Goal: Find specific page/section: Find specific page/section

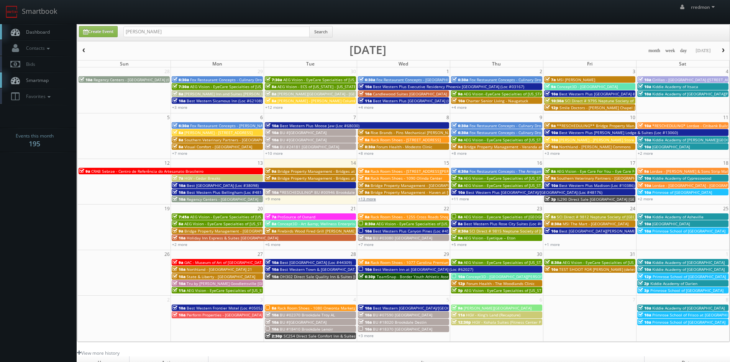
click at [367, 199] on link "+13 more" at bounding box center [367, 198] width 18 height 5
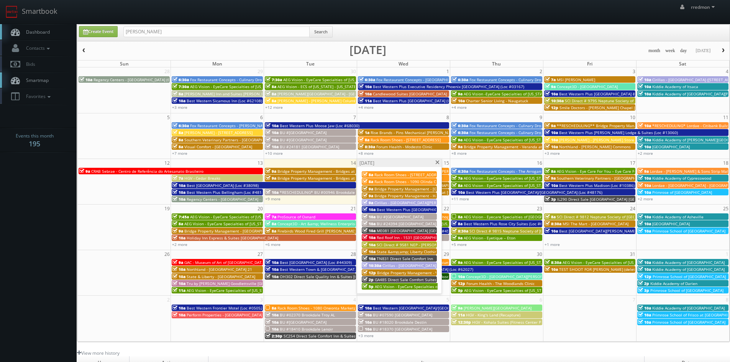
click at [408, 188] on span "Bridge Property Management - Grand Pavilion" at bounding box center [423, 188] width 96 height 5
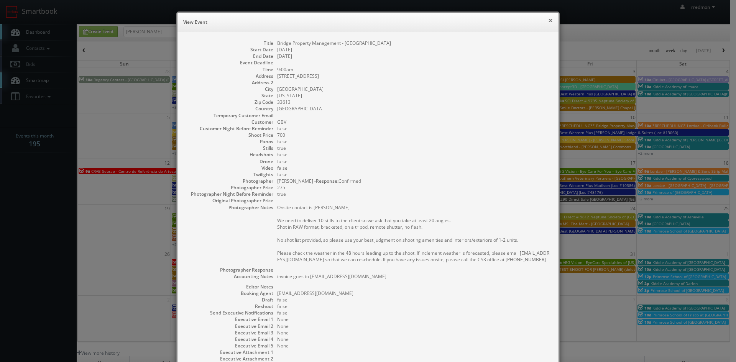
click at [548, 20] on button "×" at bounding box center [550, 20] width 5 height 5
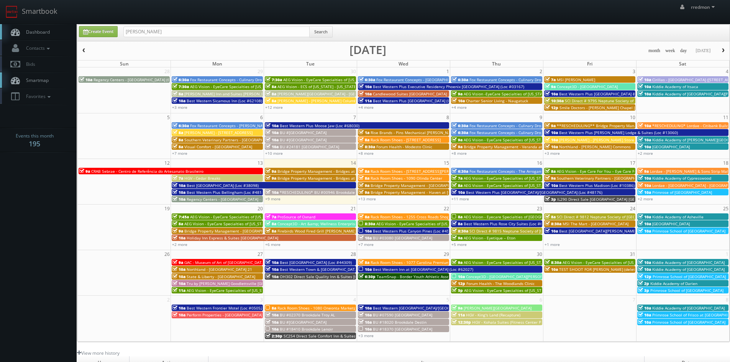
click at [380, 193] on span "Bridge Property Management - Haven at [GEOGRAPHIC_DATA]" at bounding box center [428, 192] width 114 height 5
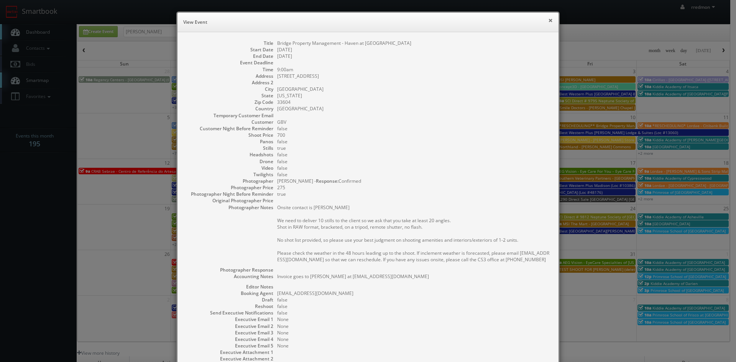
click at [548, 20] on button "×" at bounding box center [550, 20] width 5 height 5
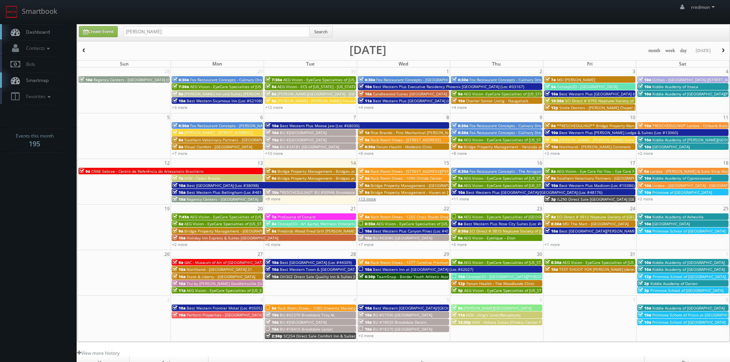
click at [373, 198] on link "+13 more" at bounding box center [367, 198] width 18 height 5
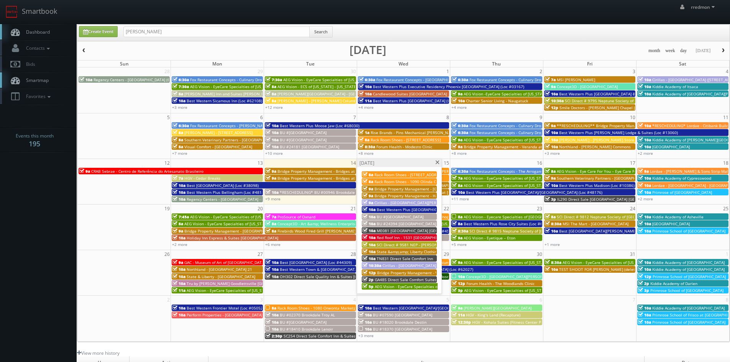
click at [414, 252] on span "State &amp;amp; Liberty Clothing - Westport CT" at bounding box center [429, 251] width 104 height 5
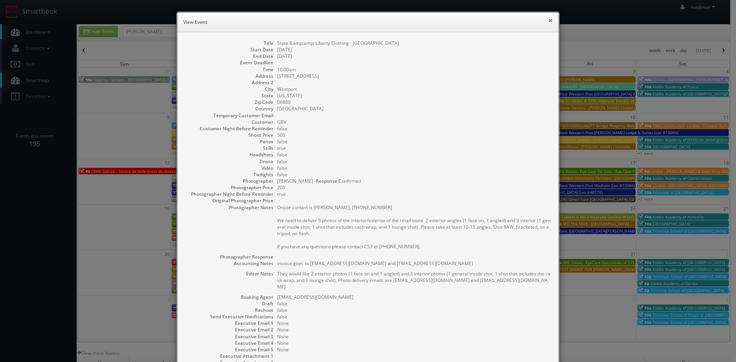
click at [548, 23] on button "×" at bounding box center [550, 20] width 5 height 5
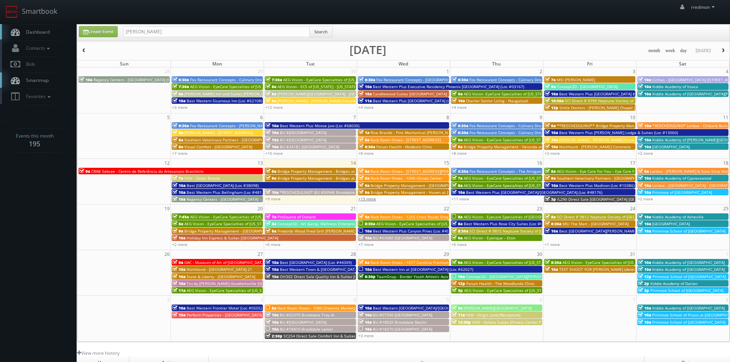
click at [368, 199] on link "+13 more" at bounding box center [367, 198] width 18 height 5
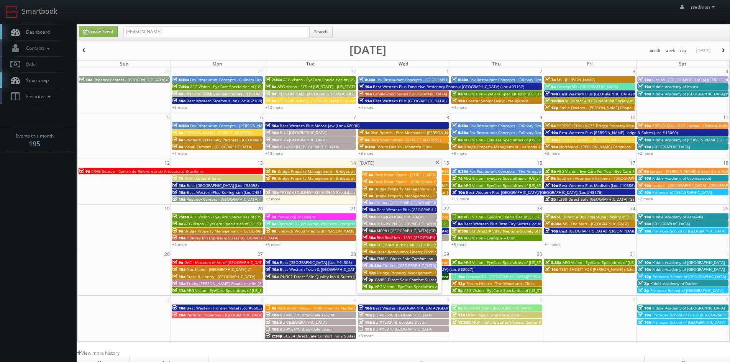
click at [427, 271] on span "Bridge Property Management - Vinings at Hunters Green" at bounding box center [434, 272] width 115 height 5
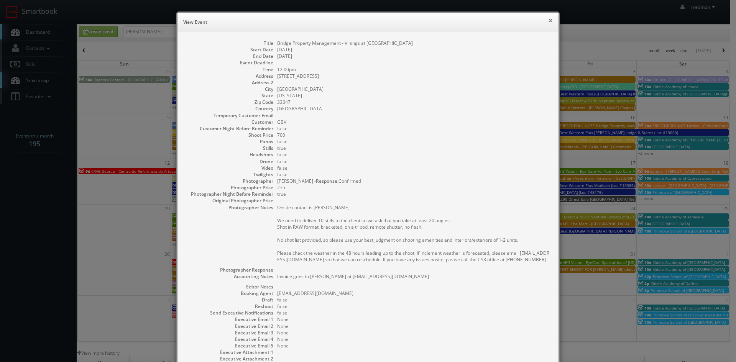
click at [548, 21] on button "×" at bounding box center [550, 20] width 5 height 5
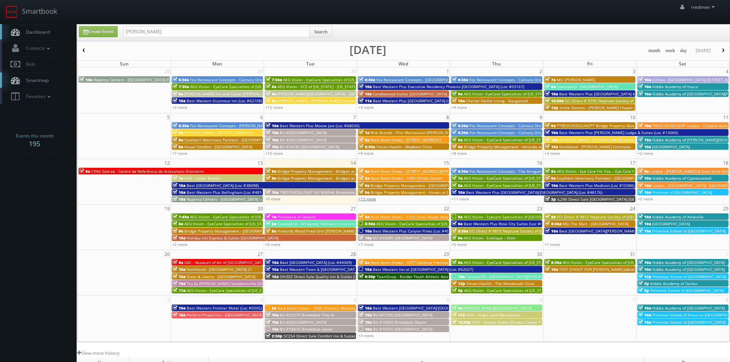
click at [370, 199] on link "+13 more" at bounding box center [367, 198] width 18 height 5
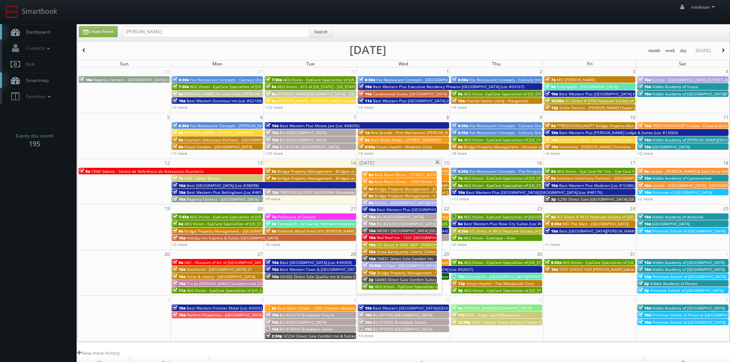
click at [438, 162] on span at bounding box center [437, 163] width 5 height 4
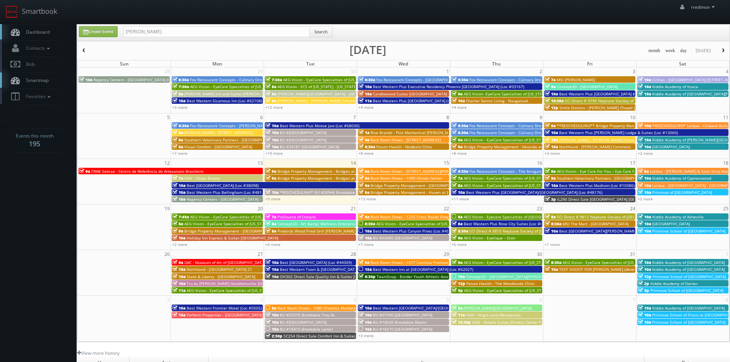
click at [382, 185] on span "Bridge Property Management - Grand Pavilion" at bounding box center [419, 185] width 96 height 5
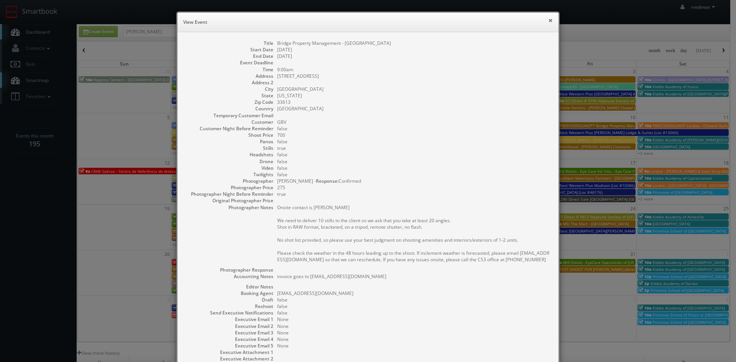
click at [548, 20] on button "×" at bounding box center [550, 20] width 5 height 5
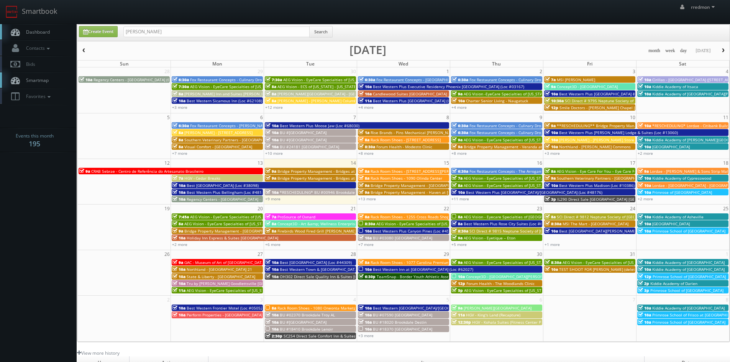
click at [392, 191] on span "Bridge Property Management - Haven at Waters Edge" at bounding box center [428, 192] width 114 height 5
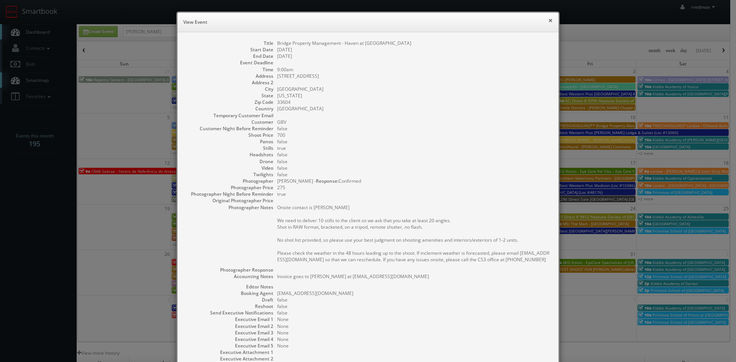
click at [548, 21] on button "×" at bounding box center [550, 20] width 5 height 5
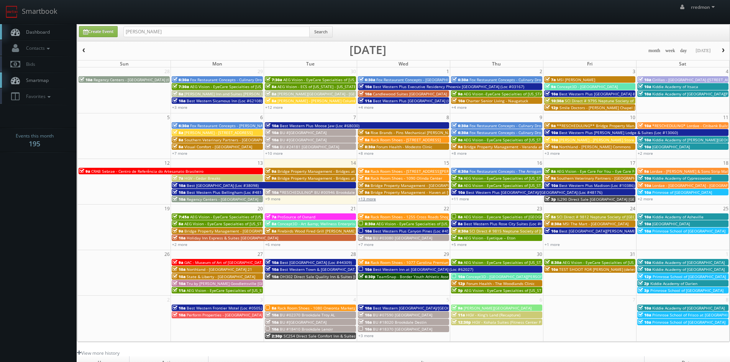
click at [364, 200] on link "+13 more" at bounding box center [367, 198] width 18 height 5
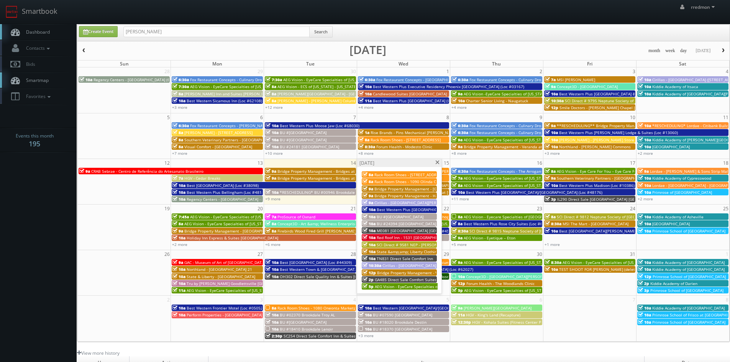
click at [385, 203] on span "Cirillas - Fort Wayne (4625 Coldwater Rd)" at bounding box center [436, 202] width 122 height 5
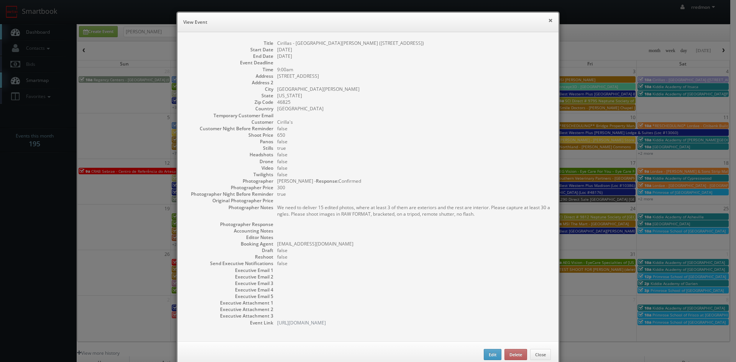
click at [548, 20] on button "×" at bounding box center [550, 20] width 5 height 5
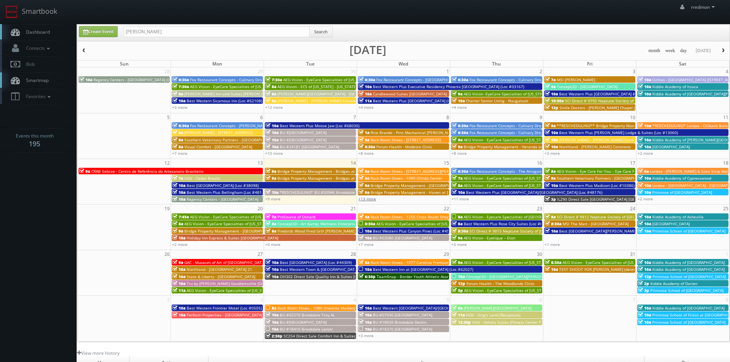
click at [374, 199] on link "+13 more" at bounding box center [367, 198] width 18 height 5
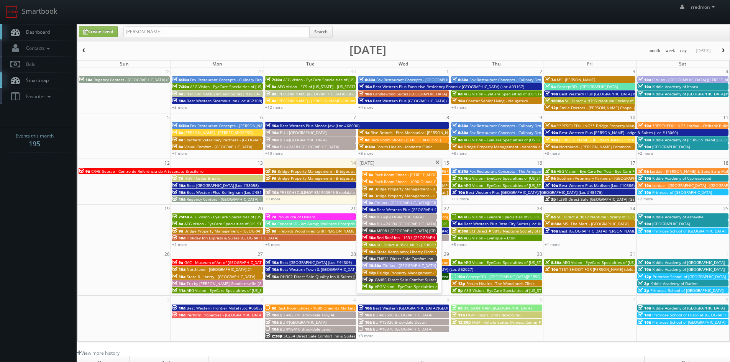
click at [411, 252] on span "State &amp;amp; Liberty Clothing - Westport CT" at bounding box center [429, 251] width 104 height 5
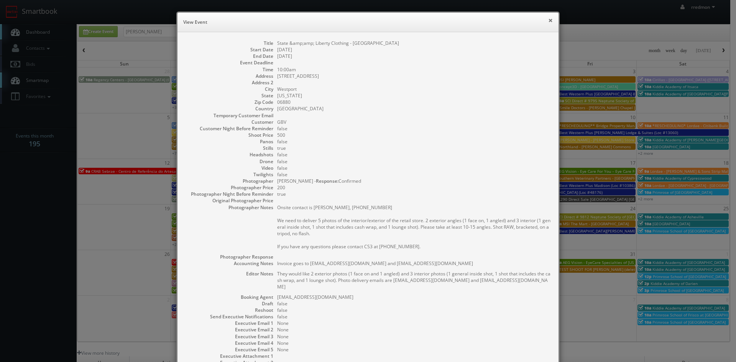
click at [548, 20] on button "×" at bounding box center [550, 20] width 5 height 5
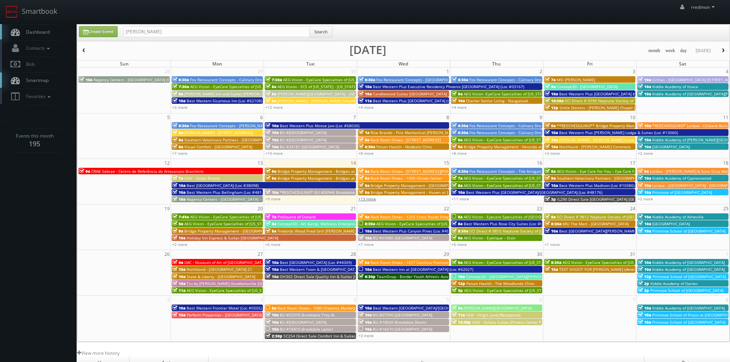
click at [368, 201] on link "+13 more" at bounding box center [367, 198] width 18 height 5
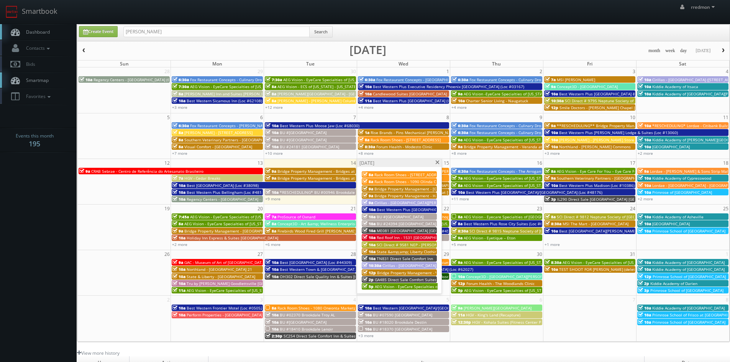
click at [412, 271] on span "Bridge Property Management - Vinings at Hunters Green" at bounding box center [434, 272] width 115 height 5
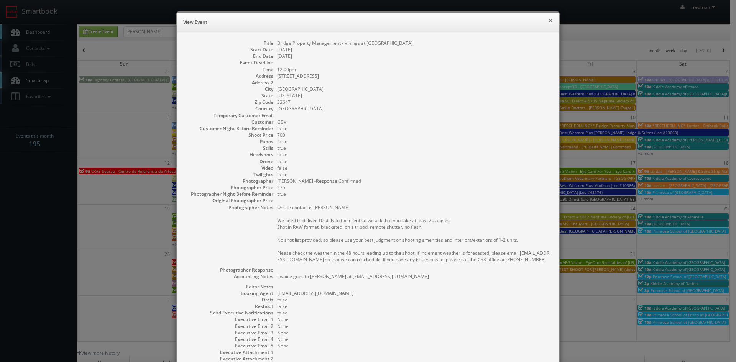
click at [549, 20] on button "×" at bounding box center [550, 20] width 5 height 5
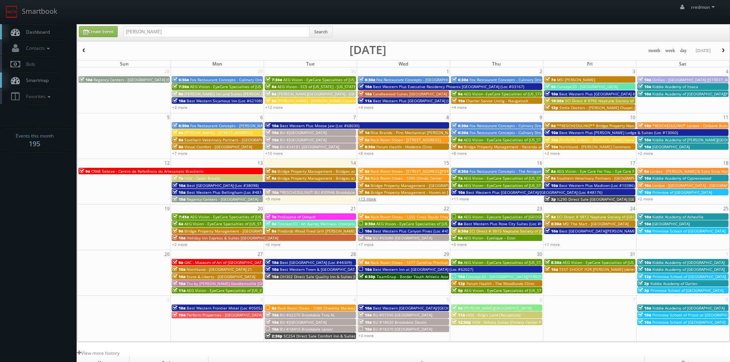
click at [369, 199] on link "+13 more" at bounding box center [367, 198] width 18 height 5
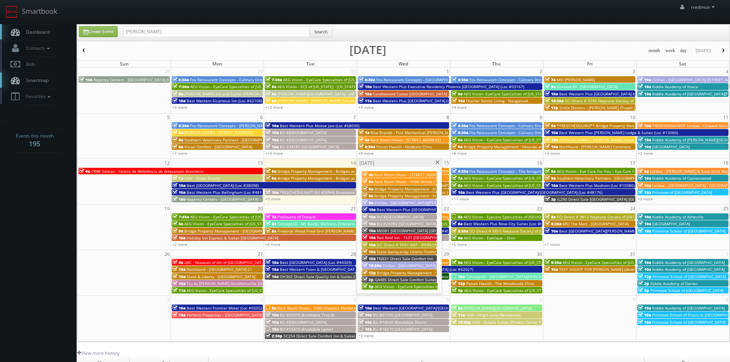
click at [436, 163] on span at bounding box center [437, 163] width 5 height 4
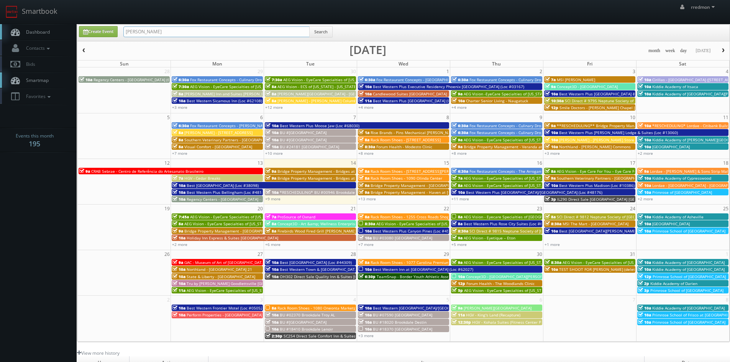
drag, startPoint x: 209, startPoint y: 35, endPoint x: 119, endPoint y: 35, distance: 90.5
click at [119, 35] on div "Create Event joseph sher Search" at bounding box center [404, 33] width 662 height 15
type input "tom caruso\"
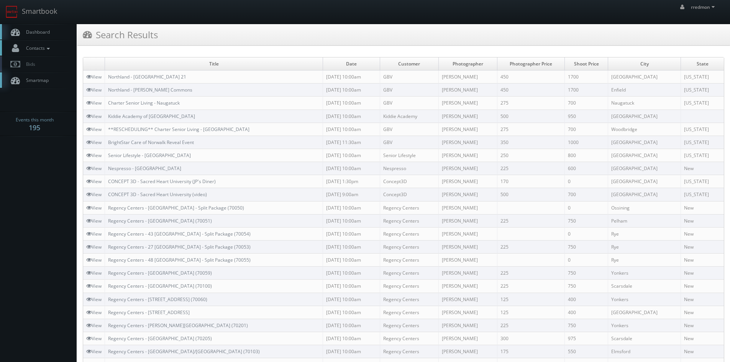
click at [52, 51] on icon at bounding box center [48, 48] width 7 height 5
click at [48, 61] on link "Manage Photographers" at bounding box center [38, 61] width 77 height 11
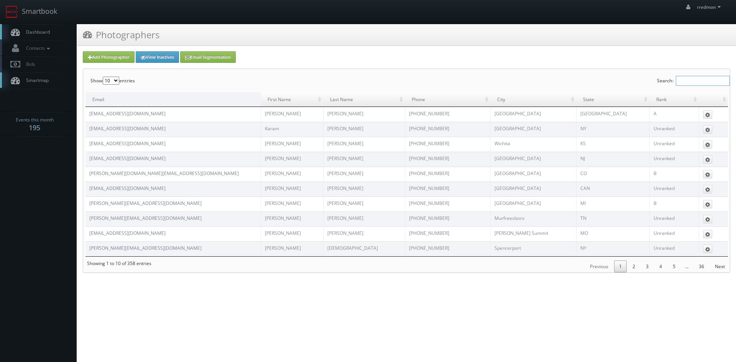
click at [685, 80] on input "Search:" at bounding box center [703, 81] width 54 height 10
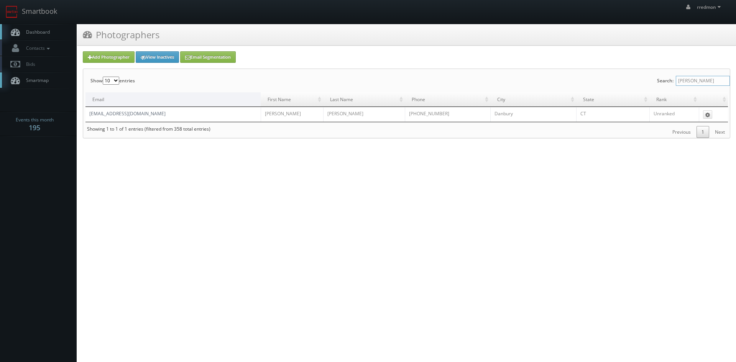
type input "[PERSON_NAME]"
click at [153, 115] on link "tomcarusophotography@gmail.com" at bounding box center [127, 113] width 76 height 7
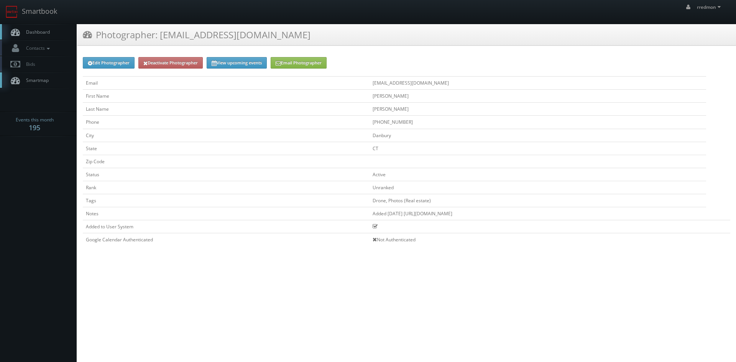
click at [32, 31] on span "Dashboard" at bounding box center [36, 32] width 28 height 7
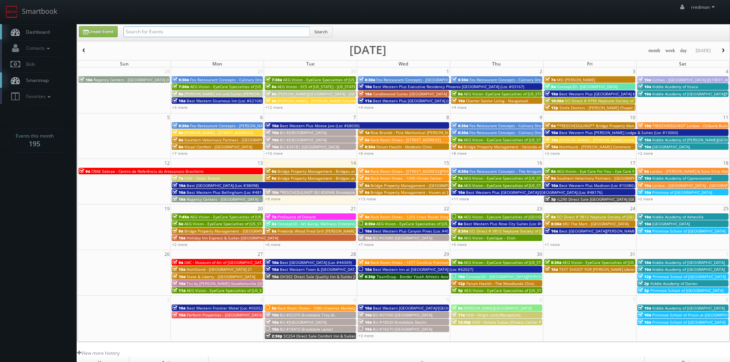
click at [172, 32] on input "text" at bounding box center [216, 31] width 186 height 11
type input "john moore"
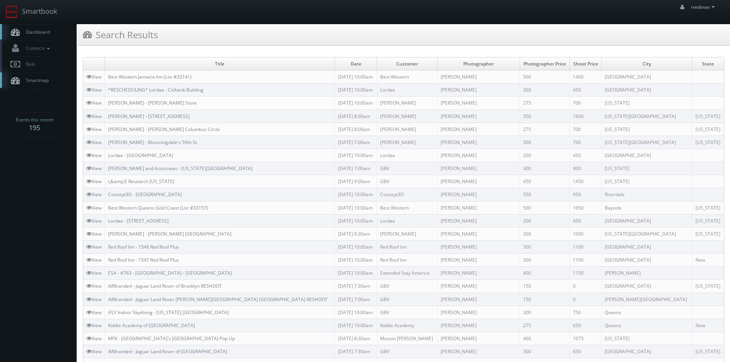
click at [54, 33] on link "Dashboard" at bounding box center [38, 32] width 77 height 16
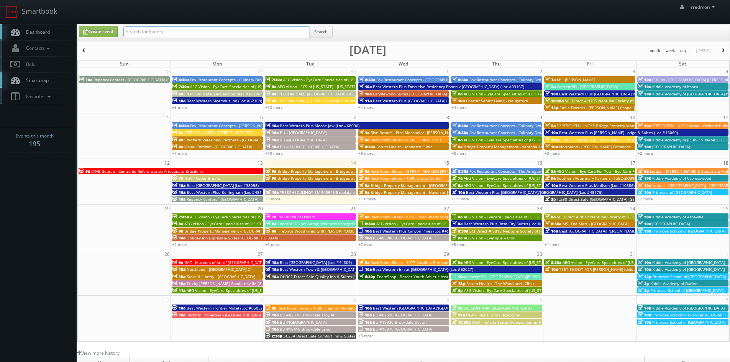
click at [142, 31] on input "text" at bounding box center [216, 31] width 186 height 11
type input "cartier"
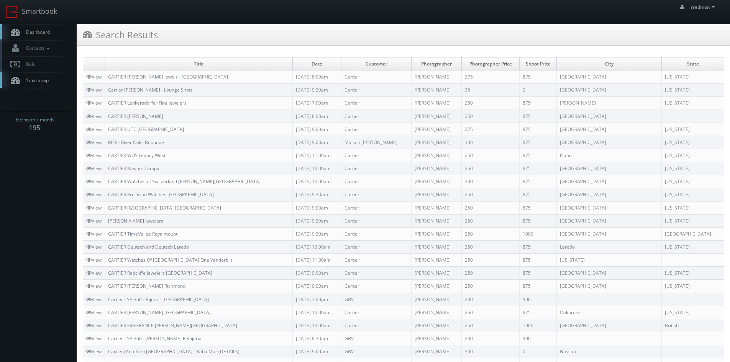
click at [50, 32] on link "Dashboard" at bounding box center [38, 32] width 77 height 16
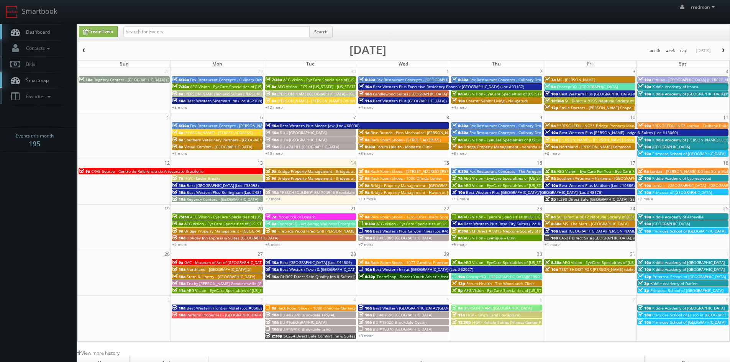
click at [576, 132] on span "Best Western Plus McCall Lodge & Suites (Loc #13060)" at bounding box center [618, 132] width 119 height 5
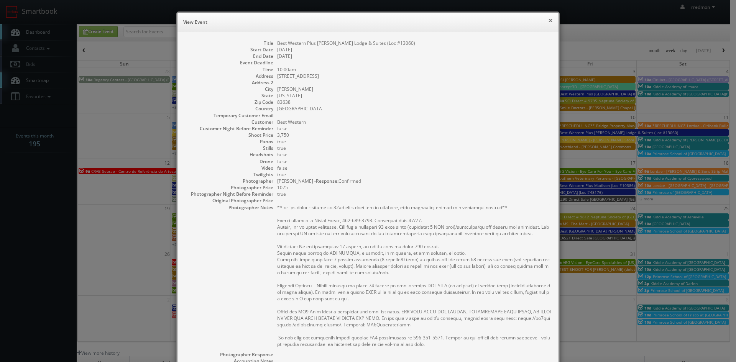
click at [548, 20] on button "×" at bounding box center [550, 20] width 5 height 5
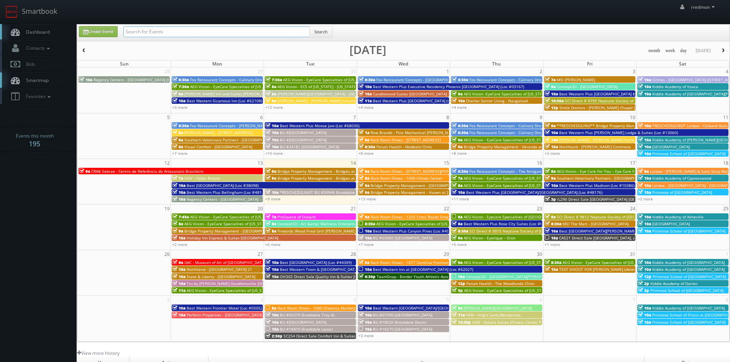
click at [173, 32] on input "text" at bounding box center [216, 31] width 186 height 11
type input "scottie tuska"
